Goal: Task Accomplishment & Management: Manage account settings

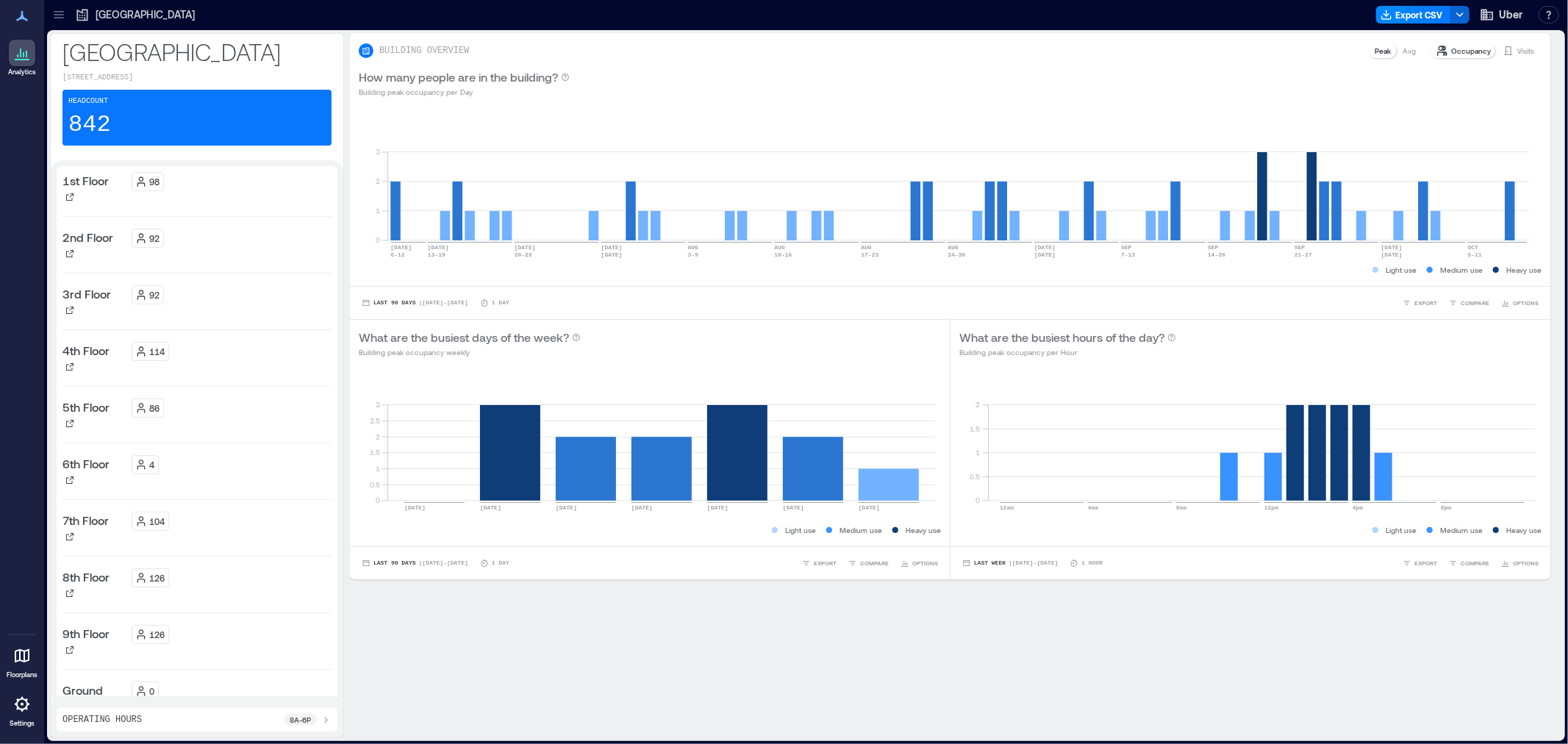
click at [20, 707] on icon at bounding box center [22, 704] width 18 height 18
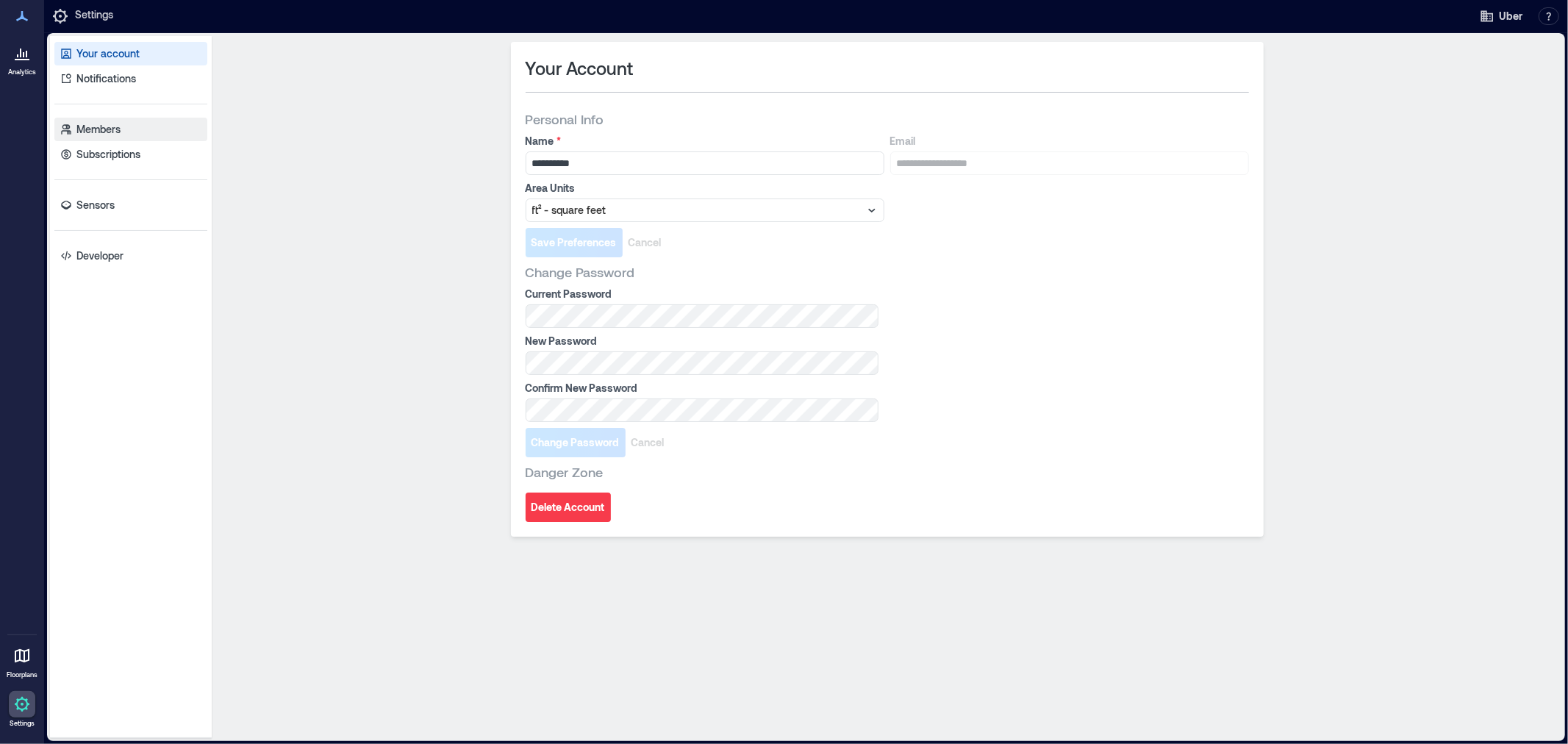
click at [118, 128] on p "Members" at bounding box center [98, 129] width 44 height 15
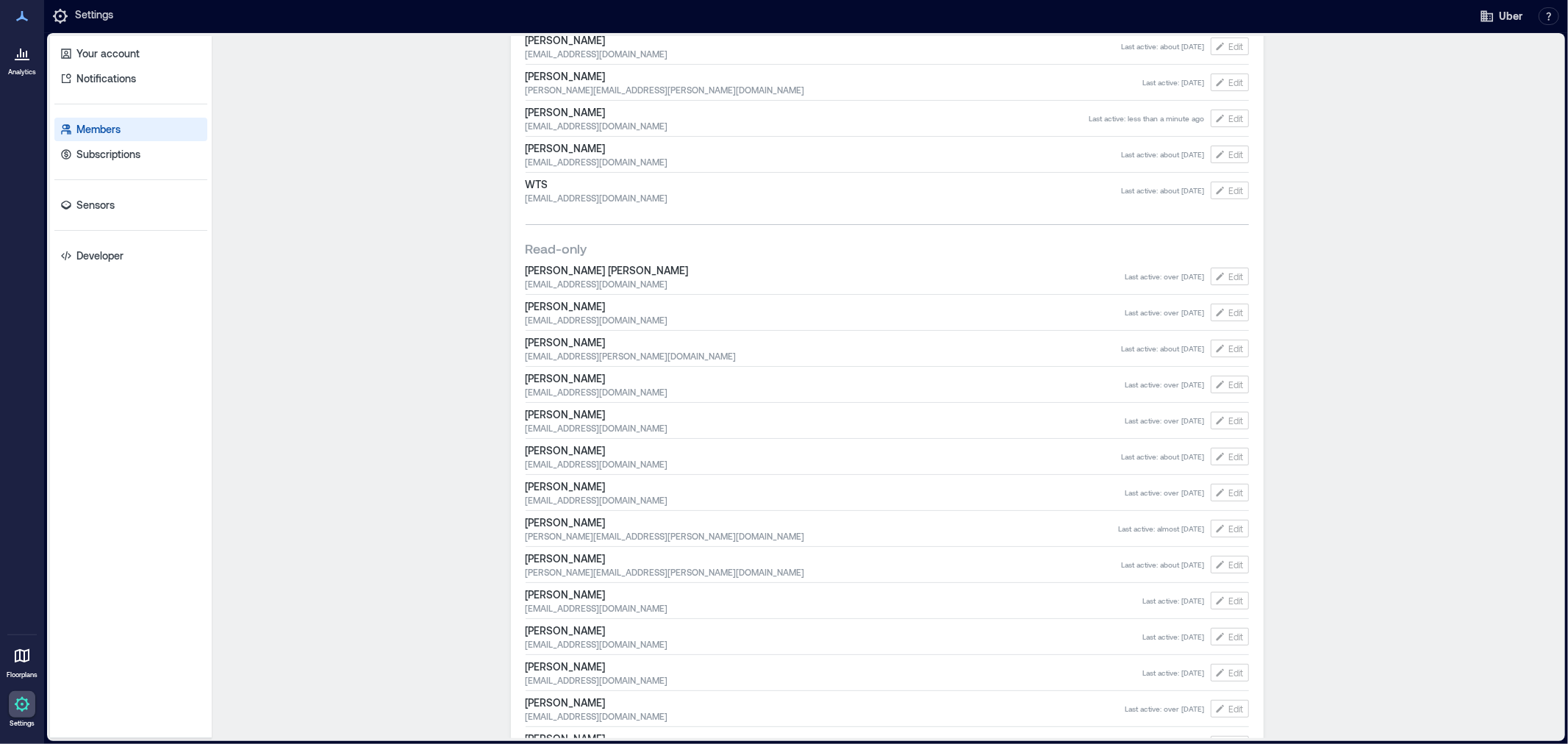
scroll to position [245, 0]
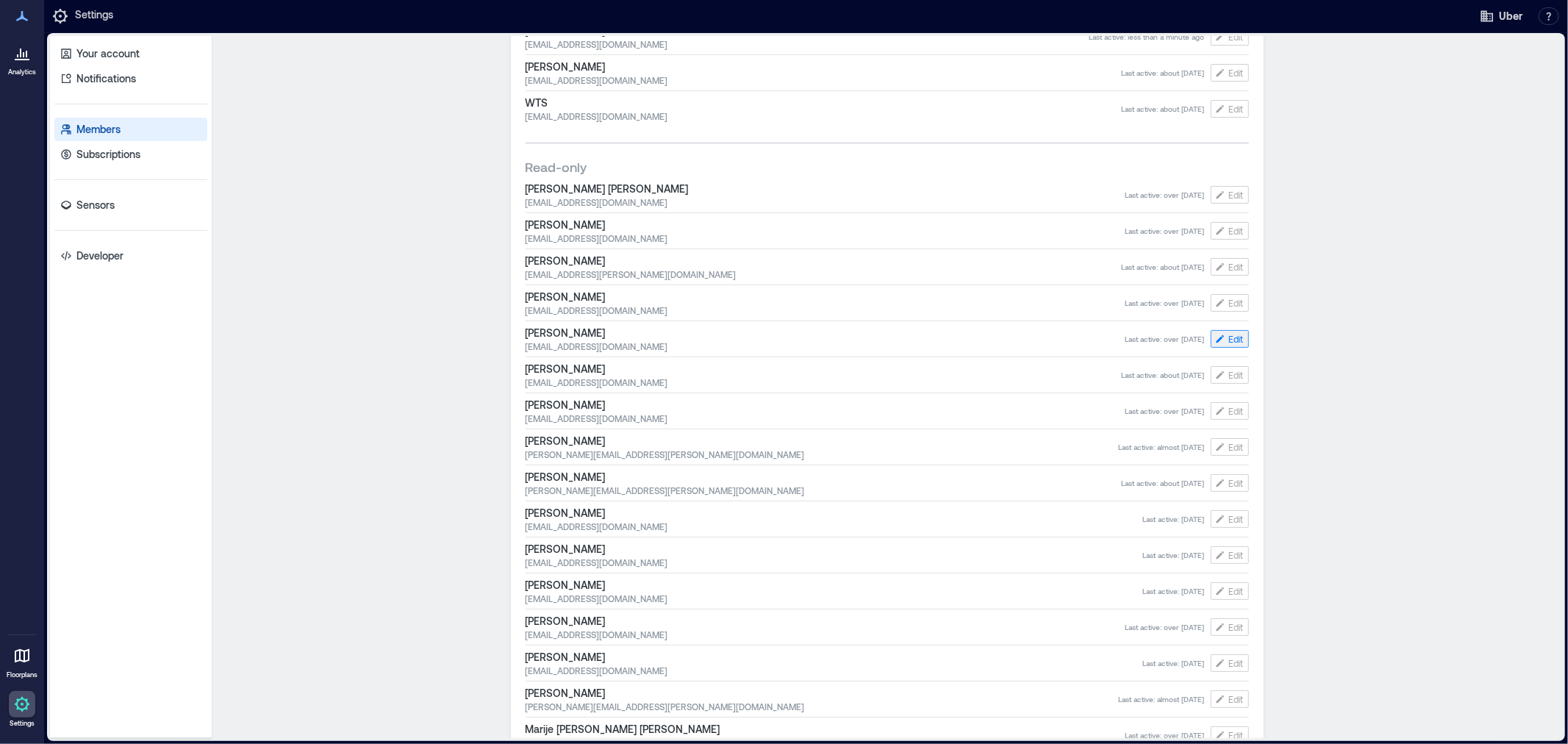
click at [1221, 336] on button "Edit" at bounding box center [1230, 339] width 38 height 18
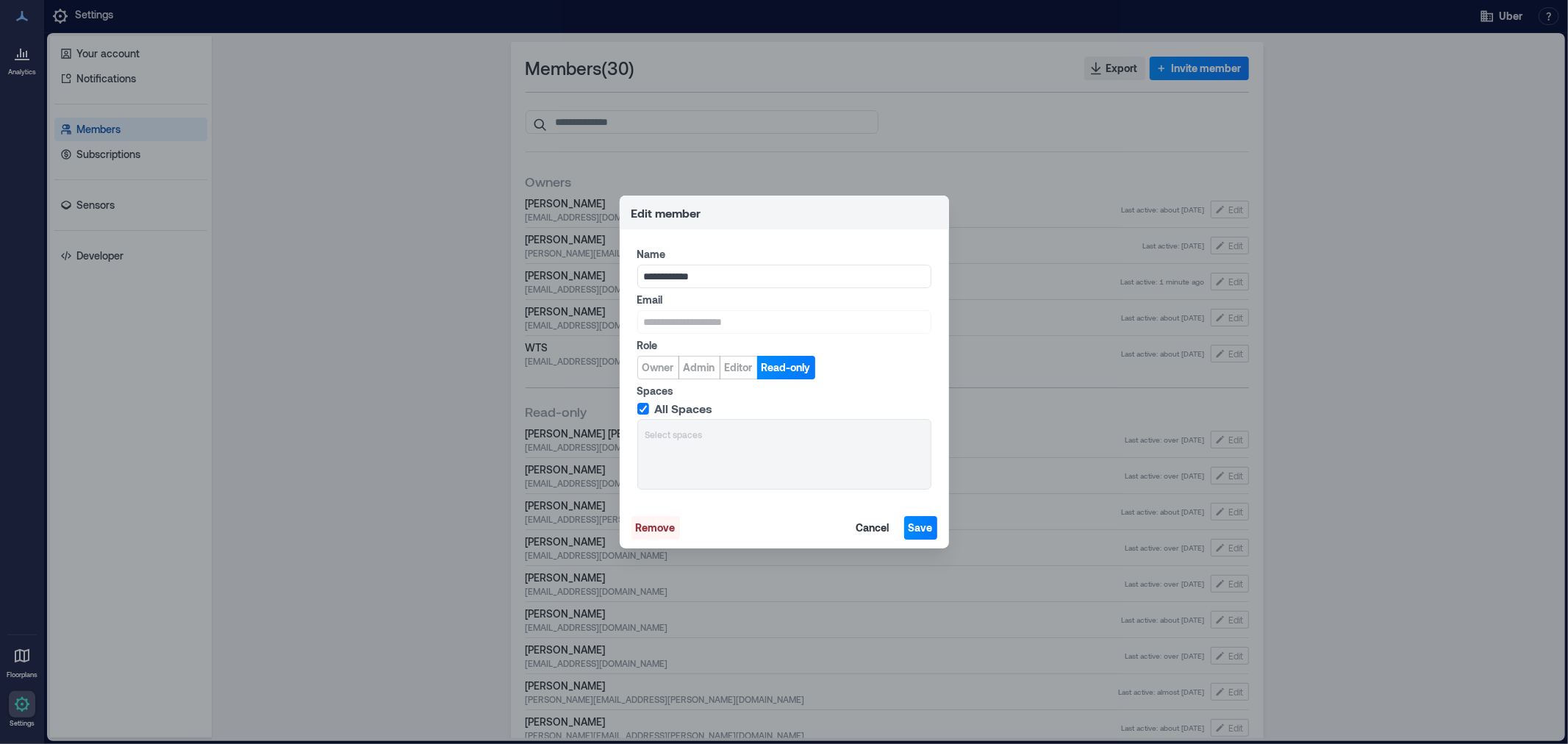
click at [652, 532] on span "Remove" at bounding box center [656, 528] width 40 height 15
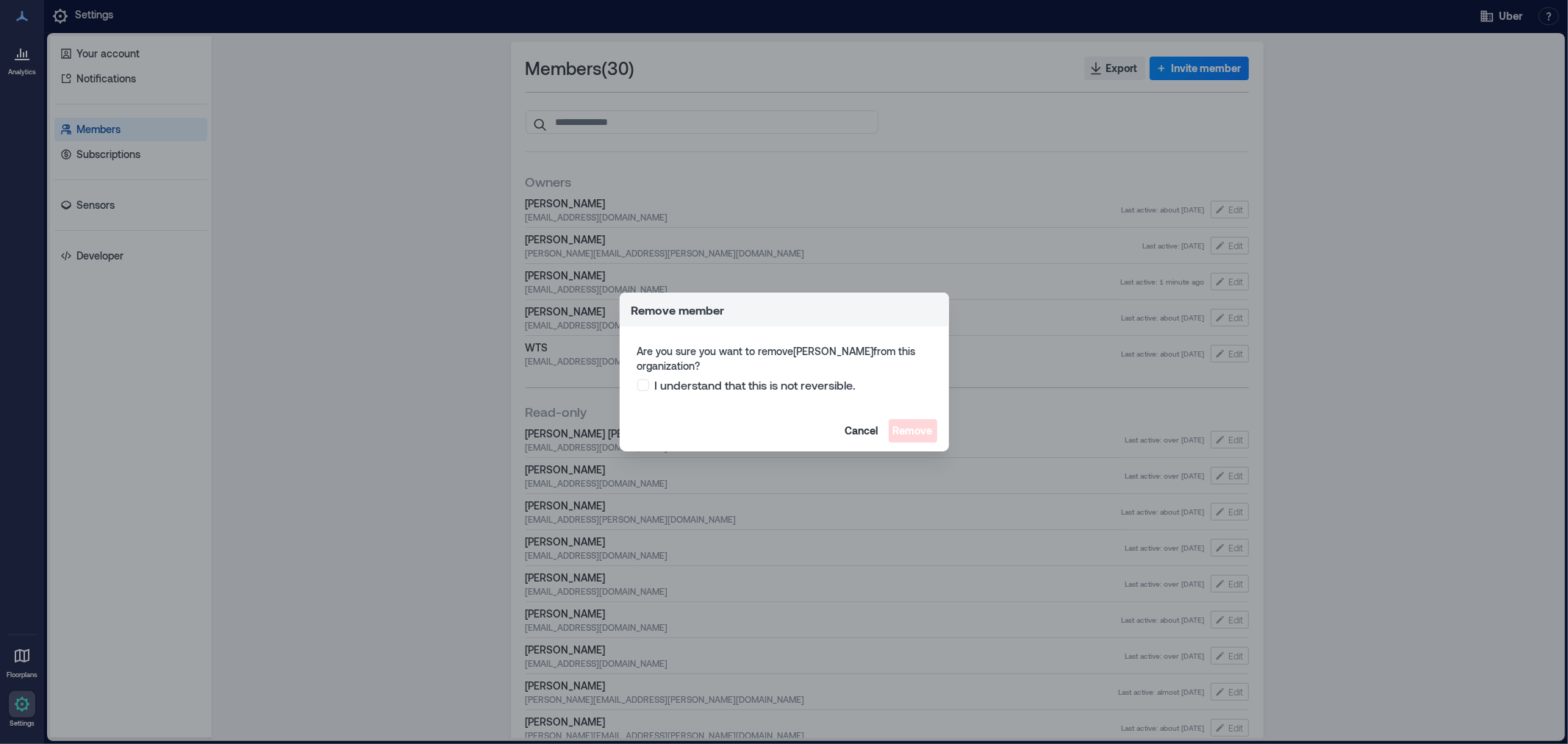
click at [646, 387] on span at bounding box center [643, 385] width 11 height 11
click at [915, 433] on span "Remove" at bounding box center [912, 431] width 40 height 15
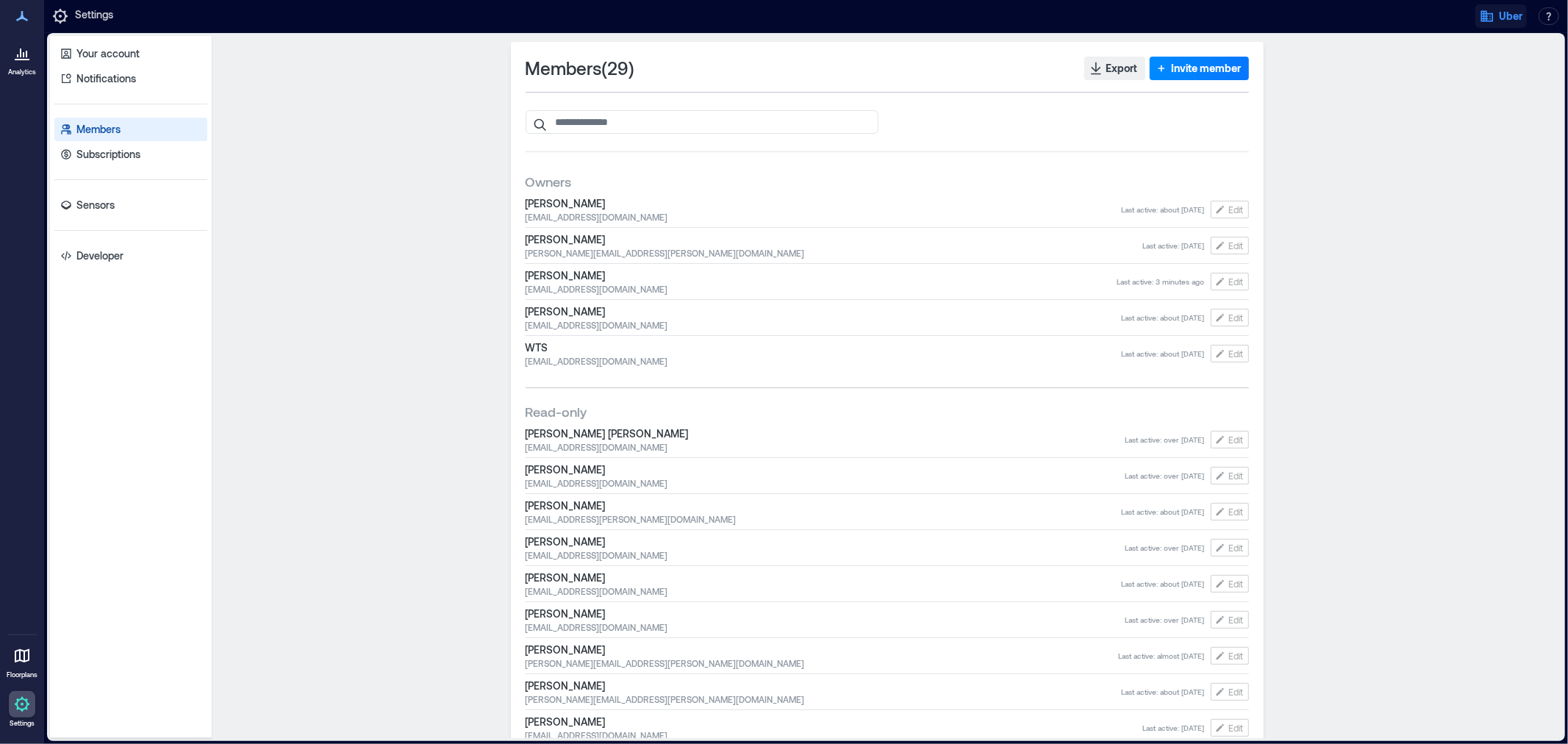
click at [1505, 19] on span "Uber" at bounding box center [1510, 16] width 24 height 15
click at [1461, 104] on button "Logout" at bounding box center [1456, 102] width 135 height 24
